Goal: Information Seeking & Learning: Understand process/instructions

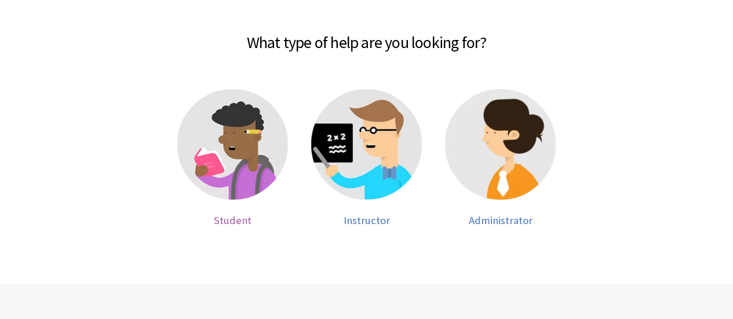
scroll to position [1292, 0]
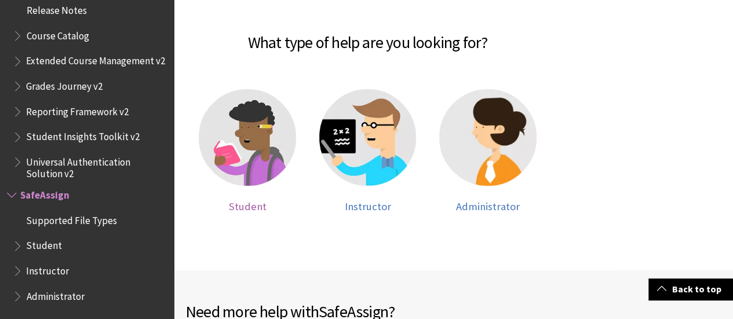
click at [271, 132] on img at bounding box center [247, 137] width 97 height 97
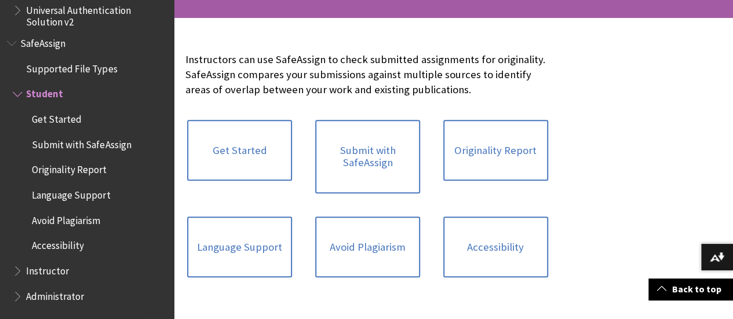
scroll to position [225, 0]
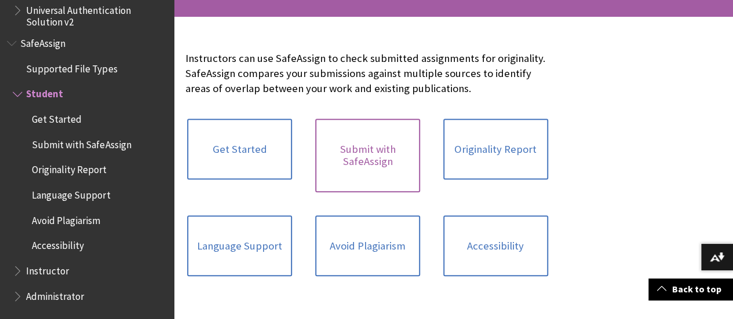
click at [329, 166] on link "Submit with SafeAssign" at bounding box center [367, 156] width 105 height 74
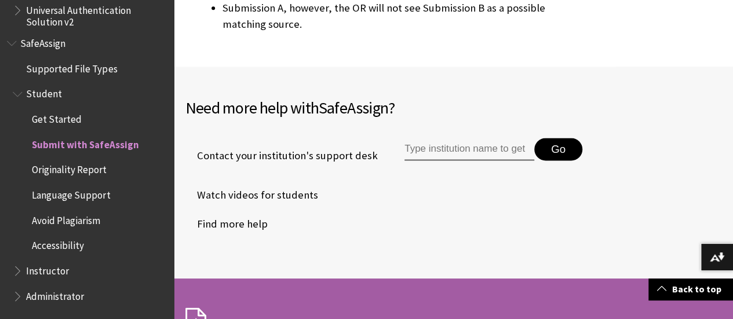
scroll to position [2995, 0]
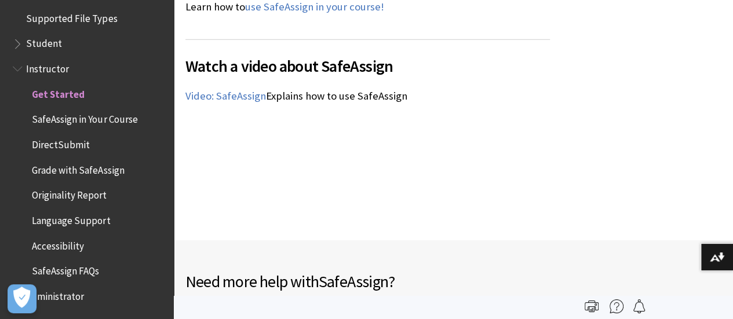
scroll to position [1787, 0]
